Goal: Information Seeking & Learning: Learn about a topic

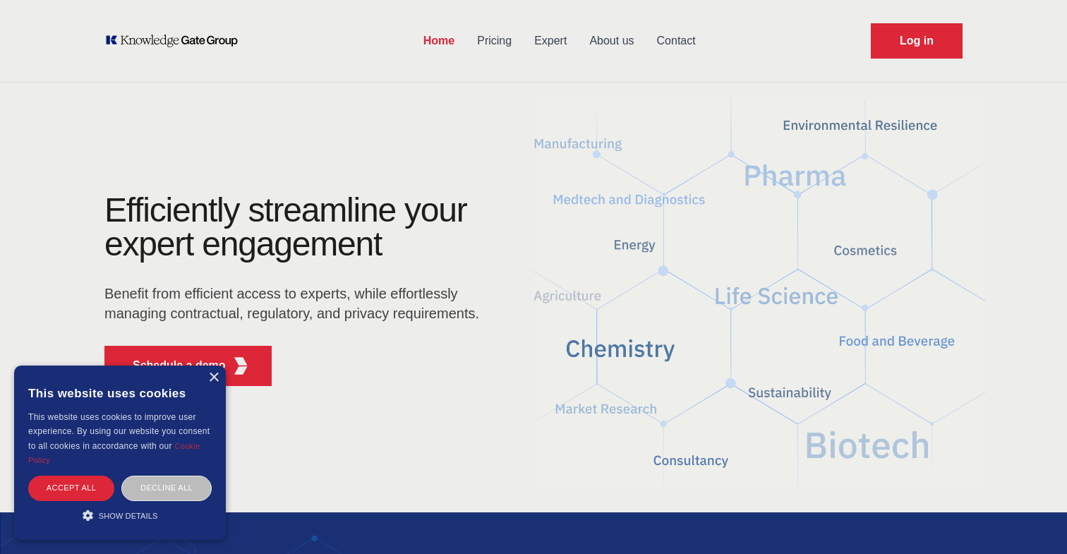
click at [496, 44] on link "Pricing" at bounding box center [494, 41] width 57 height 37
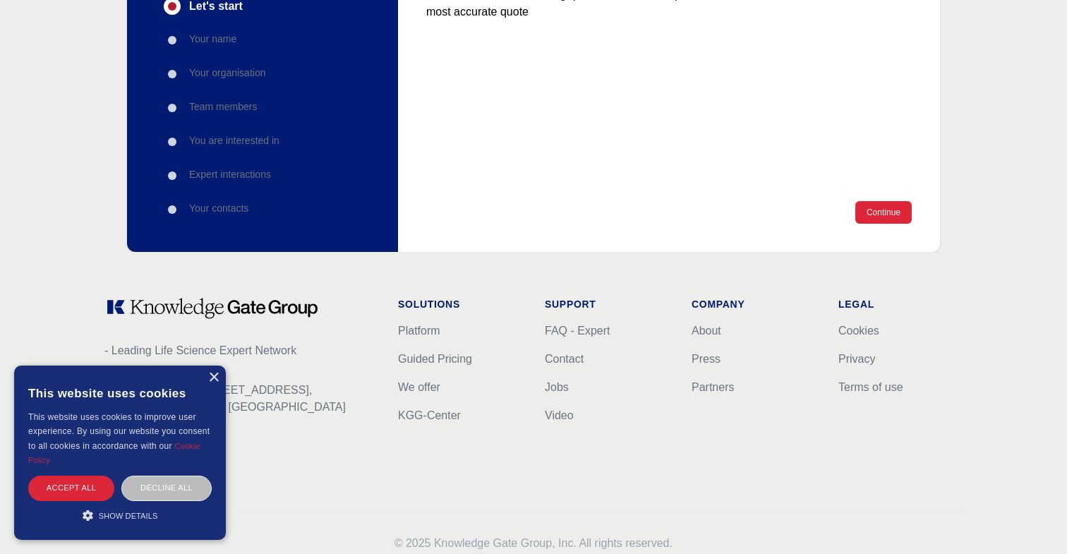
scroll to position [281, 0]
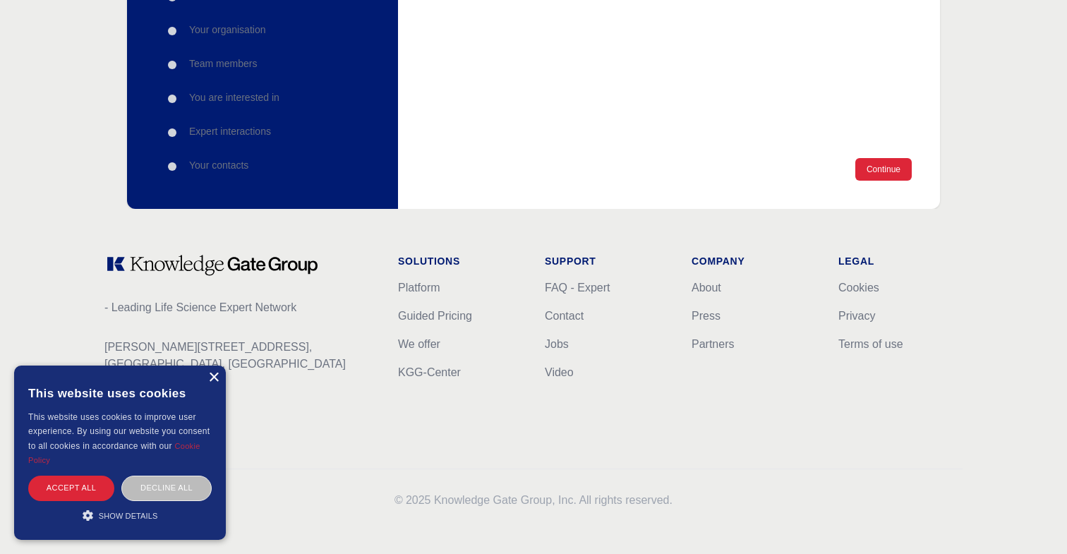
click at [213, 377] on div "×" at bounding box center [213, 377] width 11 height 11
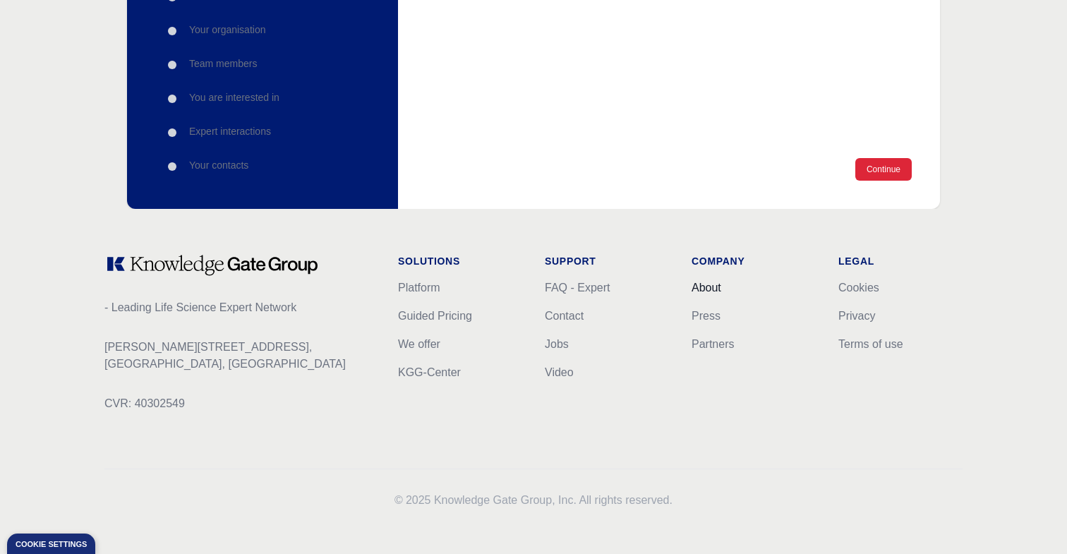
click at [711, 289] on link "About" at bounding box center [706, 287] width 30 height 12
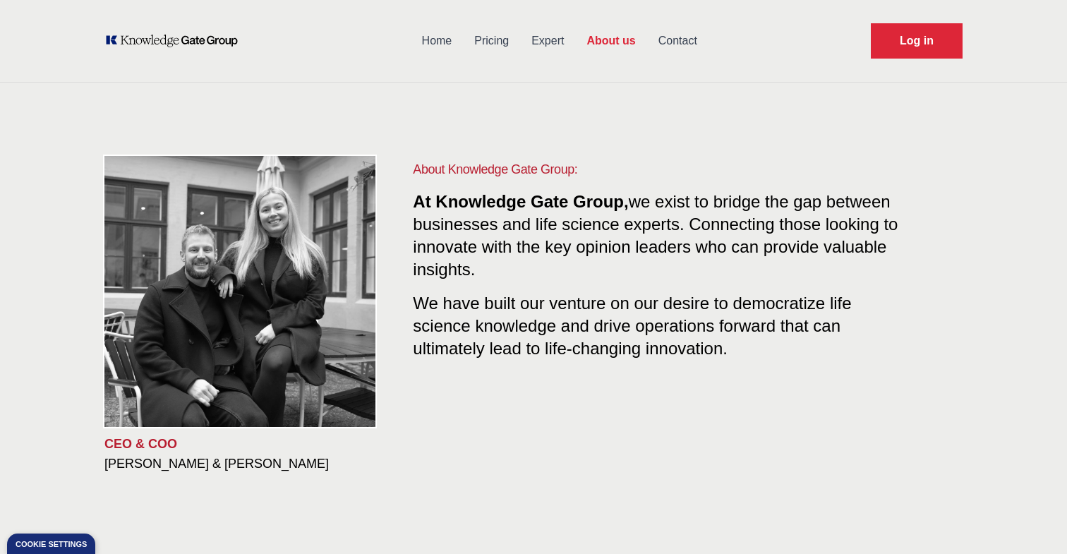
click at [442, 47] on link "Home" at bounding box center [437, 41] width 53 height 37
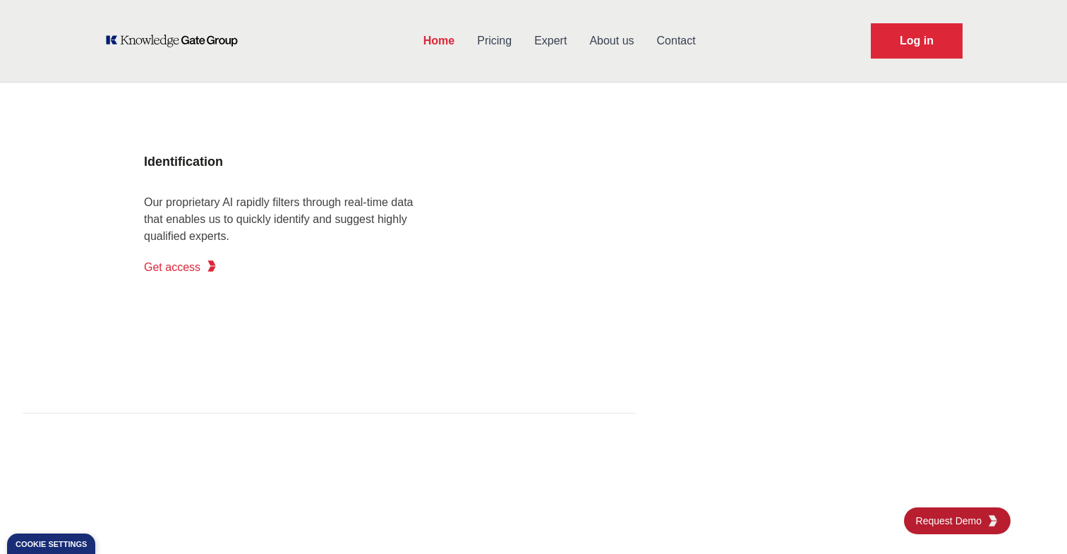
scroll to position [1202, 0]
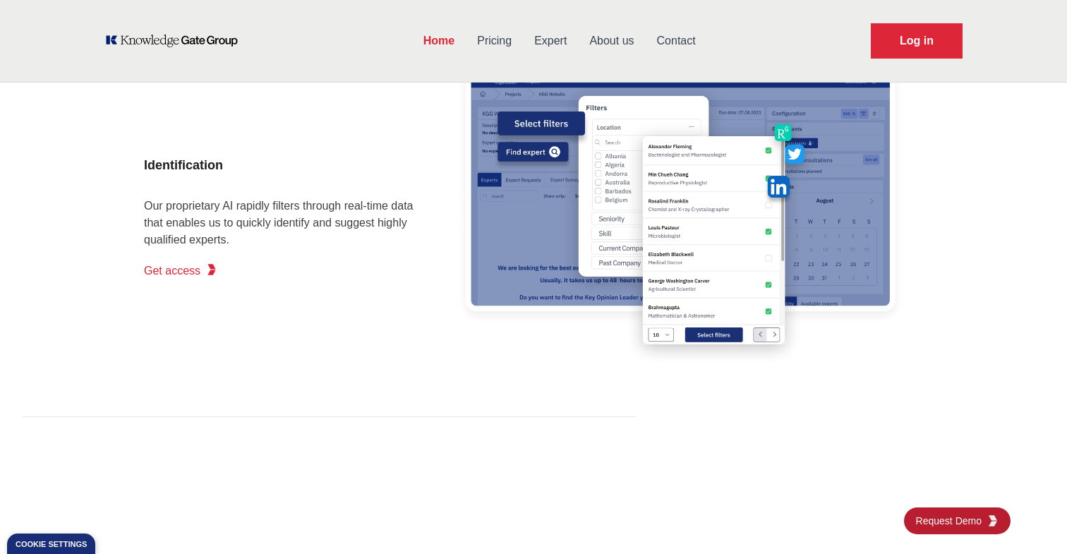
click at [386, 209] on p "Our proprietary AI rapidly filters through real-time data that enables us to qu…" at bounding box center [285, 223] width 282 height 51
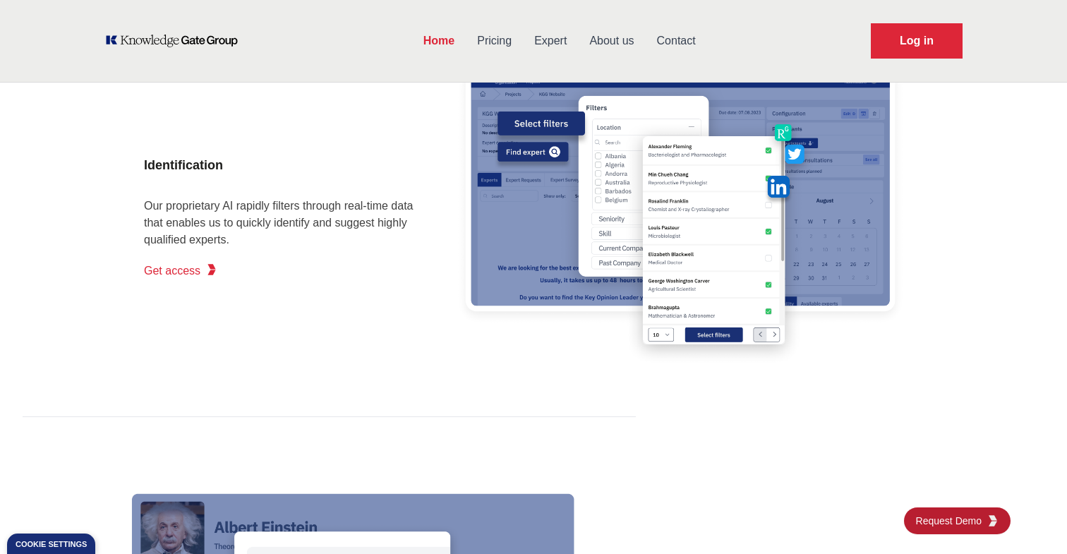
click at [386, 209] on p "Our proprietary AI rapidly filters through real-time data that enables us to qu…" at bounding box center [285, 223] width 282 height 51
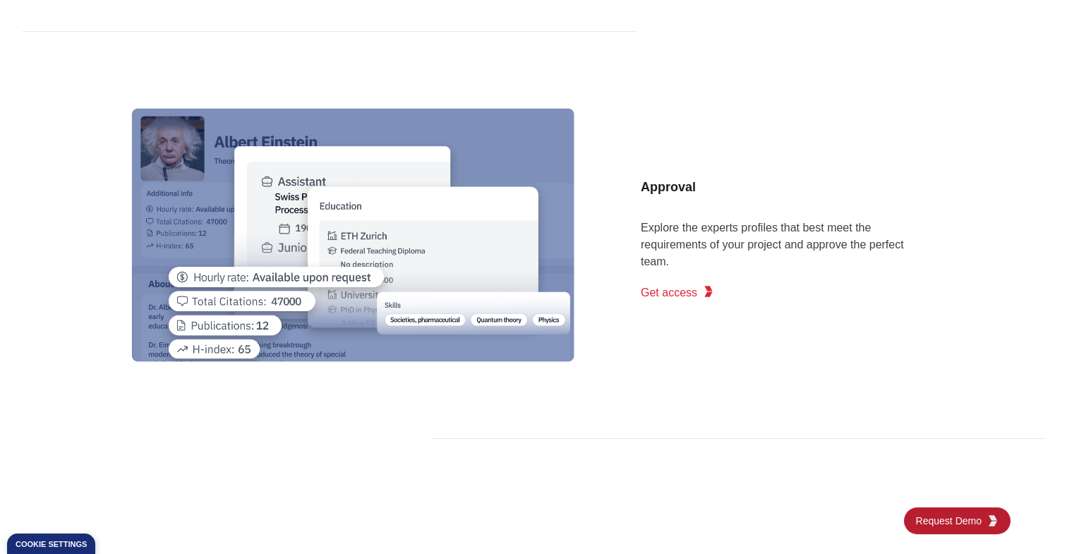
scroll to position [1958, 0]
